Goal: Task Accomplishment & Management: Manage account settings

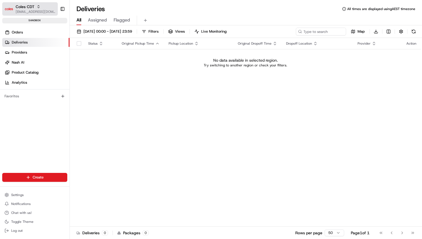
click at [21, 10] on span "[EMAIL_ADDRESS][DOMAIN_NAME]" at bounding box center [36, 11] width 40 height 4
type input "woo"
type input "apac"
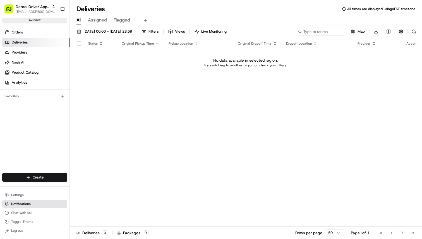
click at [37, 200] on button "Notifications" at bounding box center [34, 204] width 65 height 8
click at [29, 194] on button "Settings" at bounding box center [34, 195] width 65 height 8
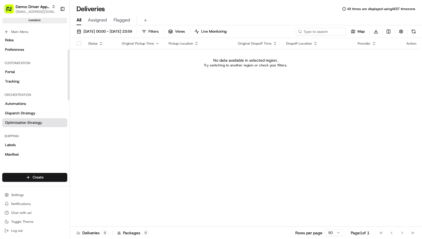
scroll to position [34, 0]
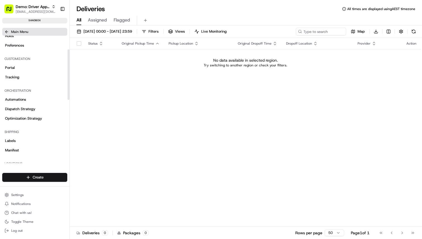
click at [8, 32] on icon at bounding box center [6, 32] width 4 height 4
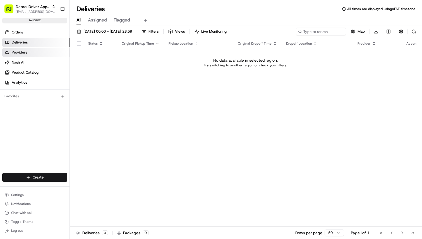
click at [29, 55] on link "Providers" at bounding box center [35, 52] width 67 height 9
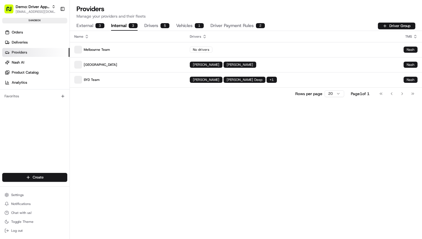
click at [124, 25] on button "Internal 3" at bounding box center [124, 25] width 27 height 9
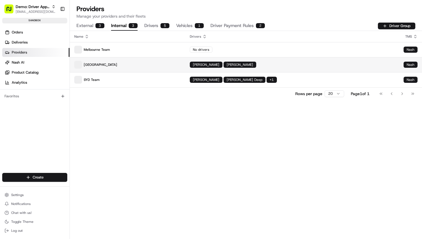
click at [140, 64] on p "New Zealand" at bounding box center [127, 65] width 107 height 8
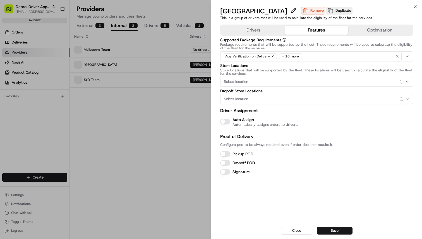
click at [326, 30] on button "Features" at bounding box center [316, 30] width 63 height 9
click at [388, 35] on div "Drivers Features Optimization" at bounding box center [316, 30] width 193 height 11
click at [294, 100] on div "Select location" at bounding box center [317, 99] width 190 height 5
click at [287, 86] on div at bounding box center [211, 119] width 422 height 239
click at [285, 83] on div "Select location" at bounding box center [317, 81] width 190 height 5
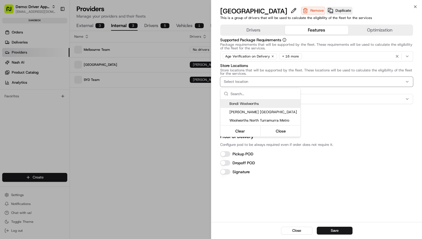
click at [265, 106] on div "Bondi Woolworths" at bounding box center [260, 104] width 80 height 8
click at [320, 111] on div at bounding box center [211, 119] width 422 height 239
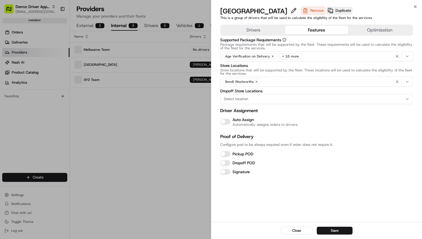
click at [318, 81] on div "Bondi Woolworths" at bounding box center [317, 82] width 190 height 8
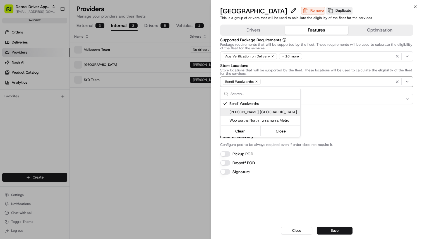
click at [268, 112] on span "Hamilton NZ" at bounding box center [263, 112] width 69 height 5
click at [340, 128] on div at bounding box center [211, 119] width 422 height 239
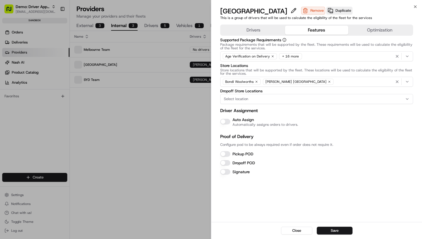
click at [84, 128] on body "Demo: Driver App APAC ben@usenash.com Toggle Sidebar sandbox Orders Deliveries …" at bounding box center [211, 119] width 422 height 239
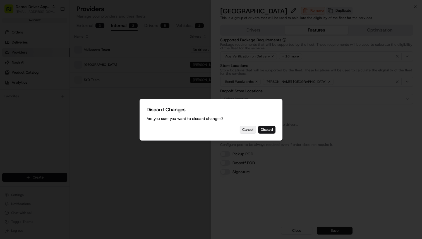
click at [246, 128] on button "Cancel" at bounding box center [248, 130] width 16 height 8
click at [266, 128] on button "Discard" at bounding box center [266, 130] width 17 height 8
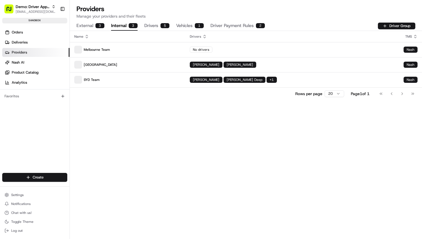
click at [265, 120] on div "Name Drivers TMS Melbourne Team No drivers Nash New Zealand David Lee Thiago Al…" at bounding box center [246, 135] width 352 height 208
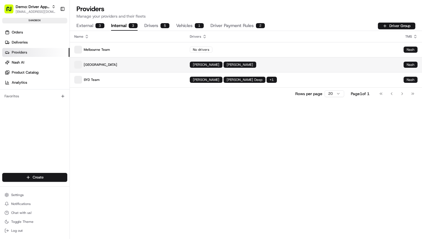
click at [281, 71] on td "David Lee Thiago Almada" at bounding box center [292, 64] width 214 height 15
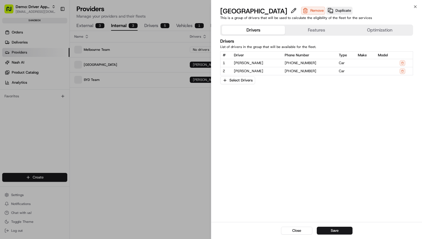
click at [310, 35] on div "Drivers Features Optimization" at bounding box center [316, 30] width 193 height 11
click at [311, 32] on button "Features" at bounding box center [316, 30] width 63 height 9
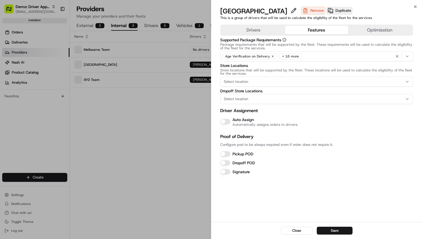
click at [241, 96] on button "Select location" at bounding box center [316, 99] width 193 height 10
click at [246, 87] on div at bounding box center [211, 119] width 422 height 239
click at [304, 58] on div "Age Verification on Delivery + 16 more" at bounding box center [317, 56] width 190 height 8
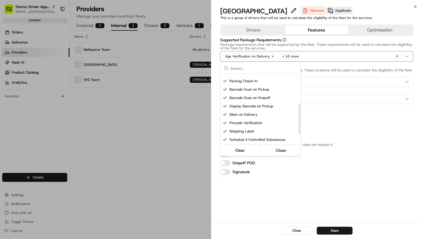
scroll to position [73, 0]
click at [366, 134] on div at bounding box center [211, 119] width 422 height 239
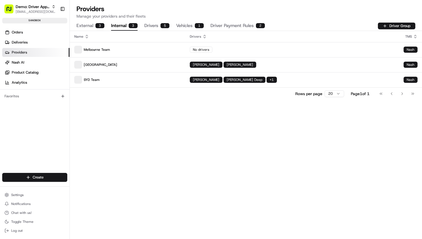
click at [239, 138] on div "Name Drivers TMS Melbourne Team No drivers Nash New Zealand David Lee Thiago Al…" at bounding box center [246, 135] width 352 height 208
click at [169, 136] on div "Name Drivers TMS Melbourne Team No drivers Nash New Zealand David Lee Thiago Al…" at bounding box center [246, 135] width 352 height 208
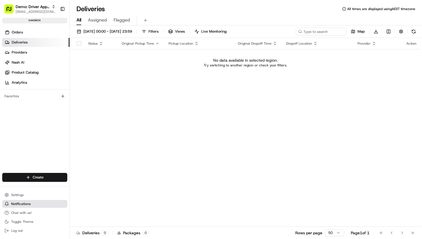
click at [35, 206] on button "Notifications" at bounding box center [34, 204] width 65 height 8
click at [35, 198] on button "Settings" at bounding box center [34, 195] width 65 height 8
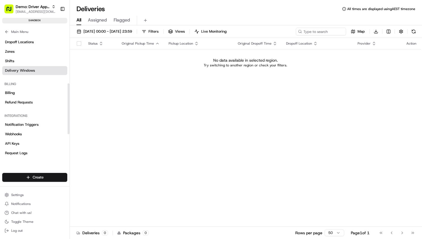
scroll to position [193, 0]
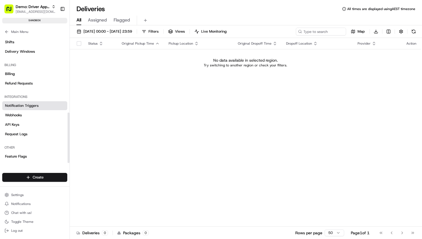
click at [46, 105] on link "Notification Triggers" at bounding box center [34, 105] width 65 height 9
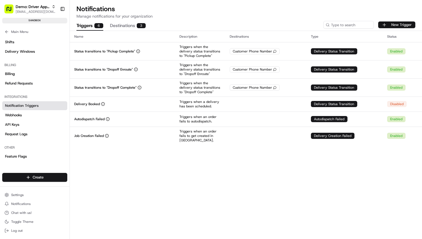
click at [394, 24] on button "New Trigger" at bounding box center [396, 24] width 37 height 7
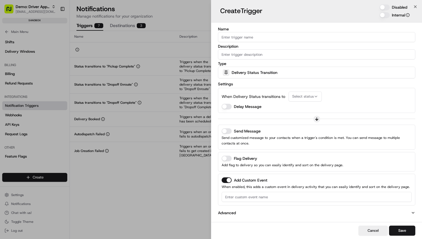
click at [264, 71] on span "Delivery Status Transition" at bounding box center [255, 73] width 46 height 6
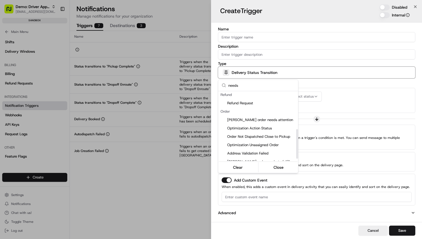
scroll to position [94, 0]
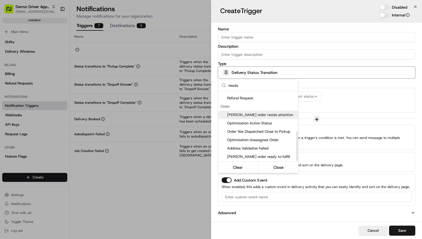
type input "needs"
click at [269, 116] on span "[PERSON_NAME] order needs attention" at bounding box center [261, 114] width 69 height 5
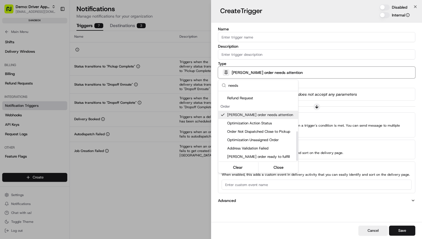
click at [383, 98] on div at bounding box center [211, 119] width 422 height 239
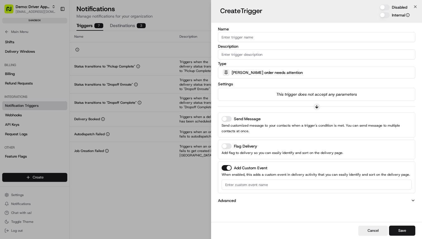
click at [225, 119] on button "Send Message" at bounding box center [227, 119] width 10 height 6
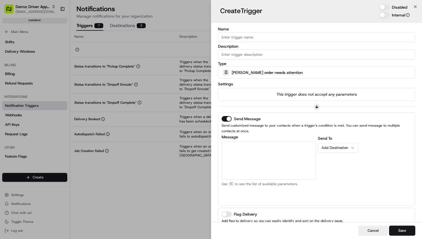
click at [266, 150] on textarea "Message" at bounding box center [269, 160] width 94 height 39
click at [271, 172] on div "Order Portal URL" at bounding box center [263, 173] width 50 height 8
type textarea "{{nash_order_portal_url}}"
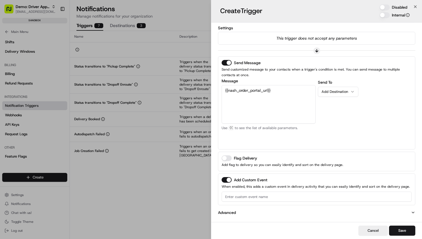
click at [235, 211] on p "Advanced" at bounding box center [227, 213] width 18 height 6
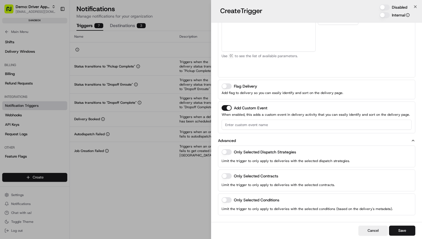
click at [227, 201] on button "Only Selected Conditions" at bounding box center [227, 200] width 10 height 6
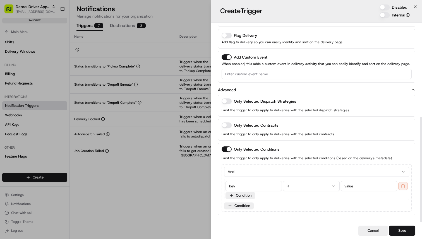
type button "on"
click at [272, 179] on div "key is value Condition" at bounding box center [316, 189] width 185 height 23
click at [261, 168] on button "And" at bounding box center [316, 172] width 185 height 10
